Goal: Task Accomplishment & Management: Manage account settings

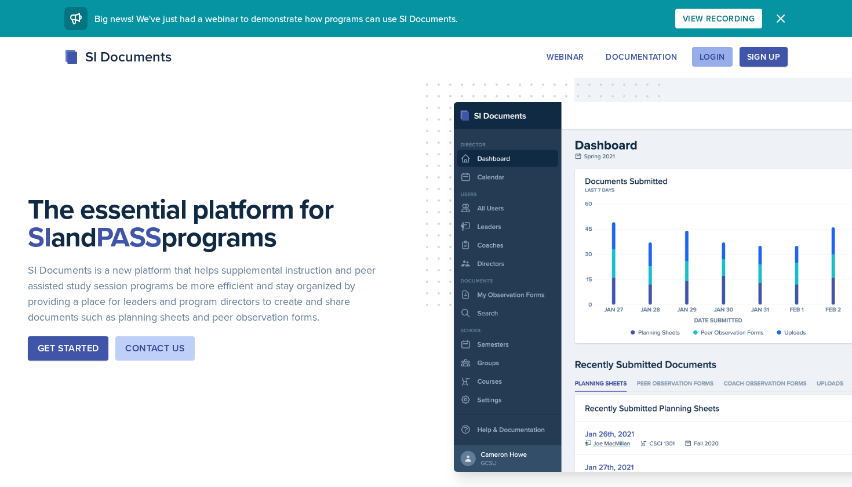
click at [708, 52] on div "Login" at bounding box center [711, 56] width 25 height 9
click at [713, 52] on div "Login" at bounding box center [711, 56] width 25 height 9
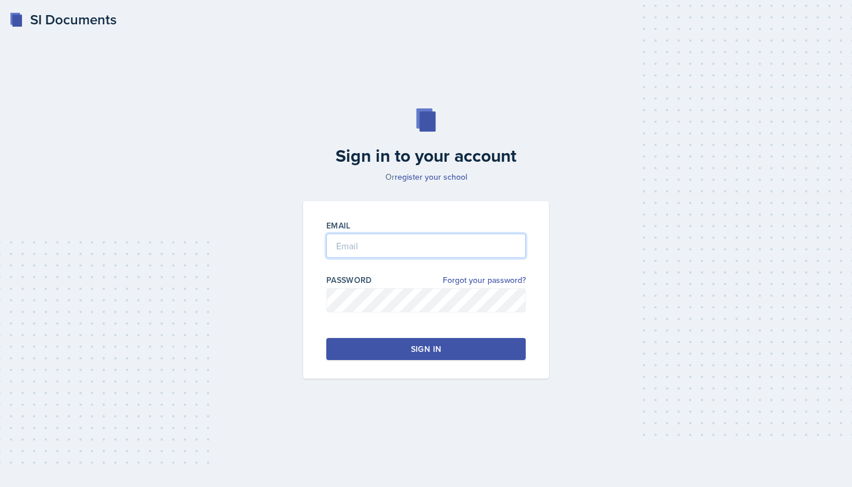
type input "tdeckard@students.kennesaw.edu"
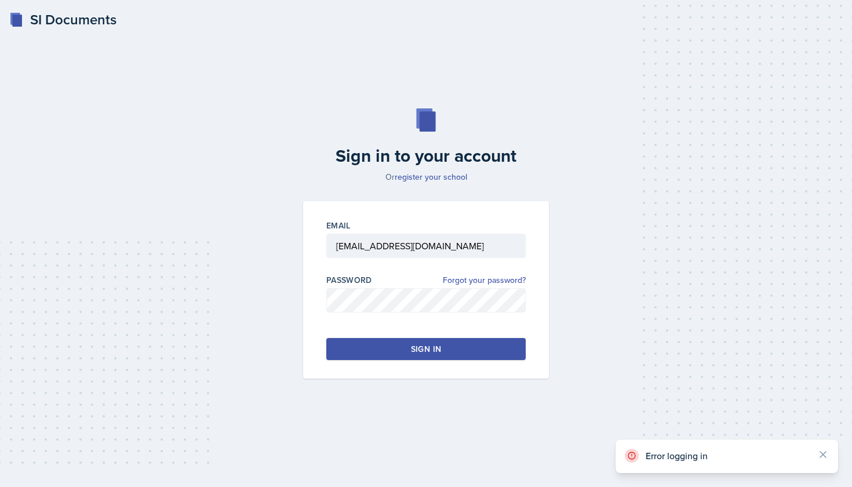
click at [424, 343] on div "Sign in" at bounding box center [426, 349] width 30 height 12
click at [432, 347] on div "Sign in" at bounding box center [426, 349] width 30 height 12
click at [402, 342] on button "Sign in" at bounding box center [425, 349] width 199 height 22
